Goal: Task Accomplishment & Management: Use online tool/utility

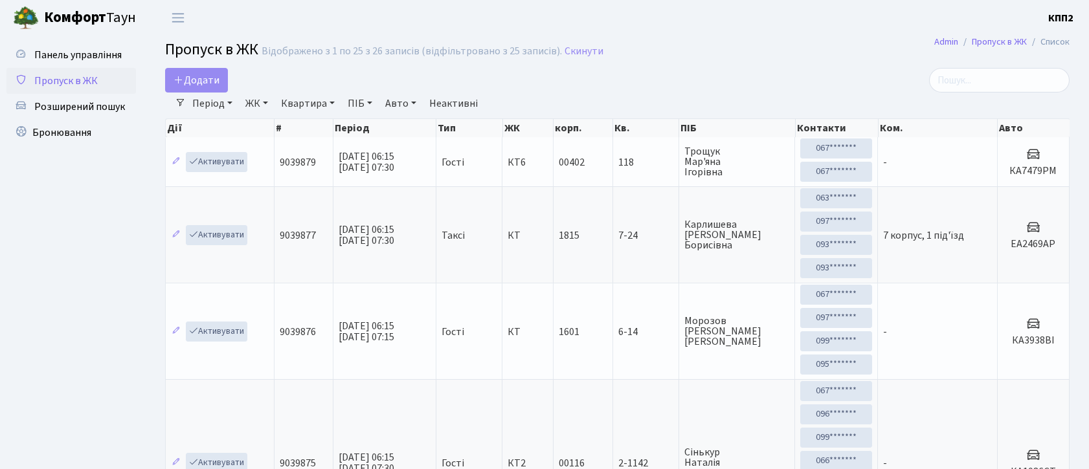
select select "25"
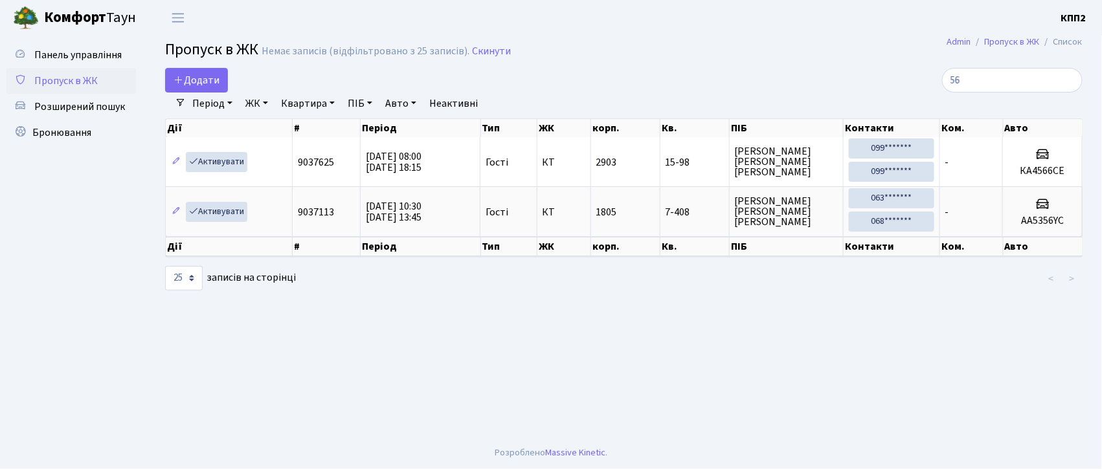
type input "5"
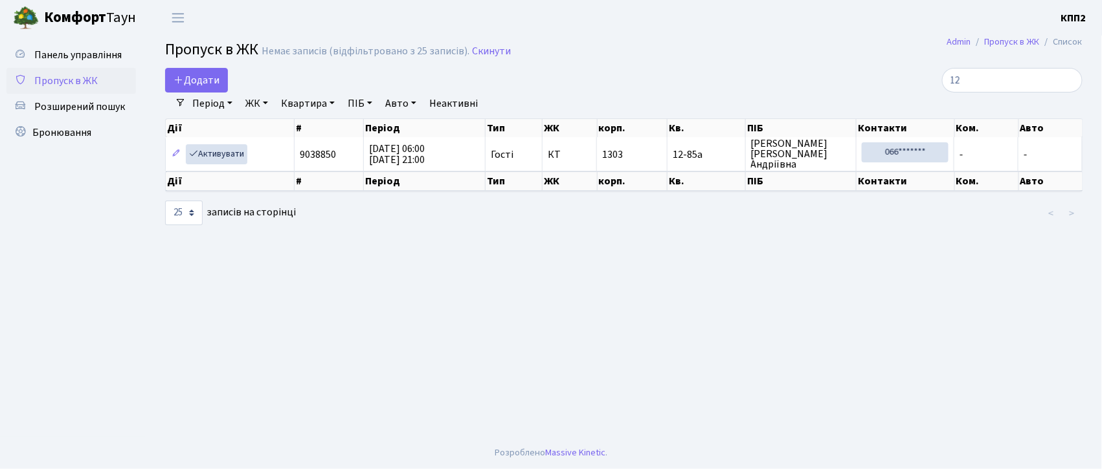
type input "1"
